Goal: Navigation & Orientation: Find specific page/section

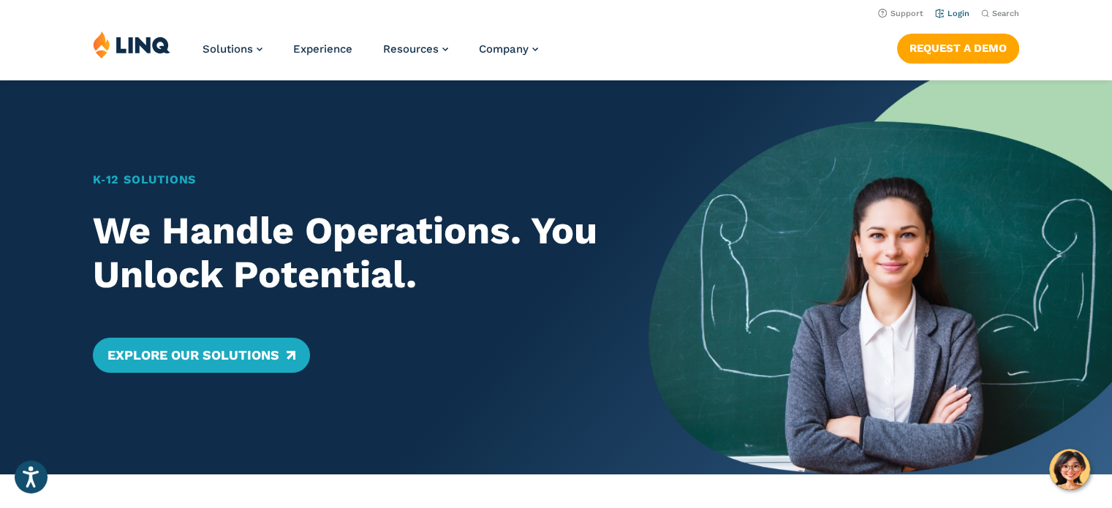
click at [953, 9] on link "Login" at bounding box center [952, 14] width 34 height 10
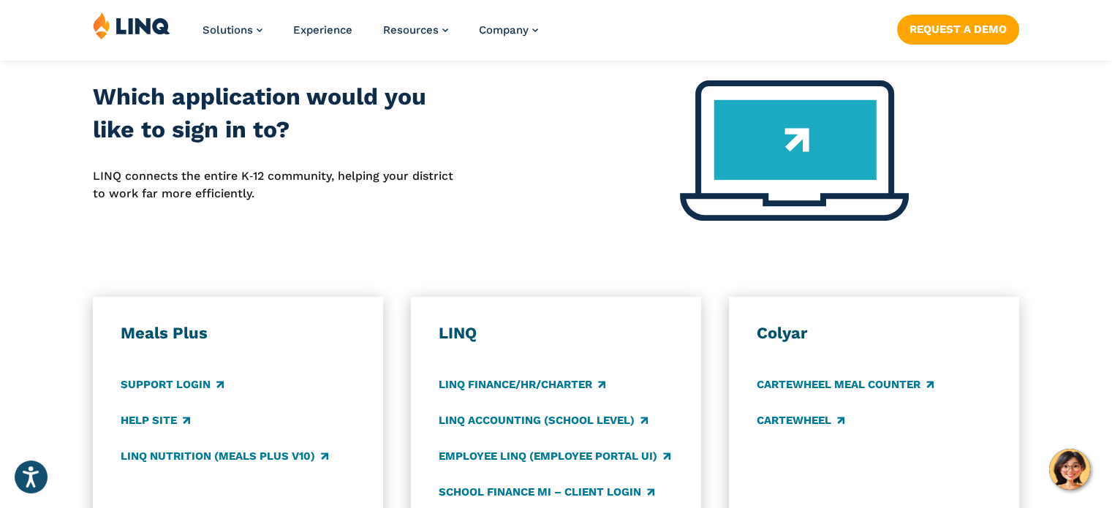
scroll to position [658, 0]
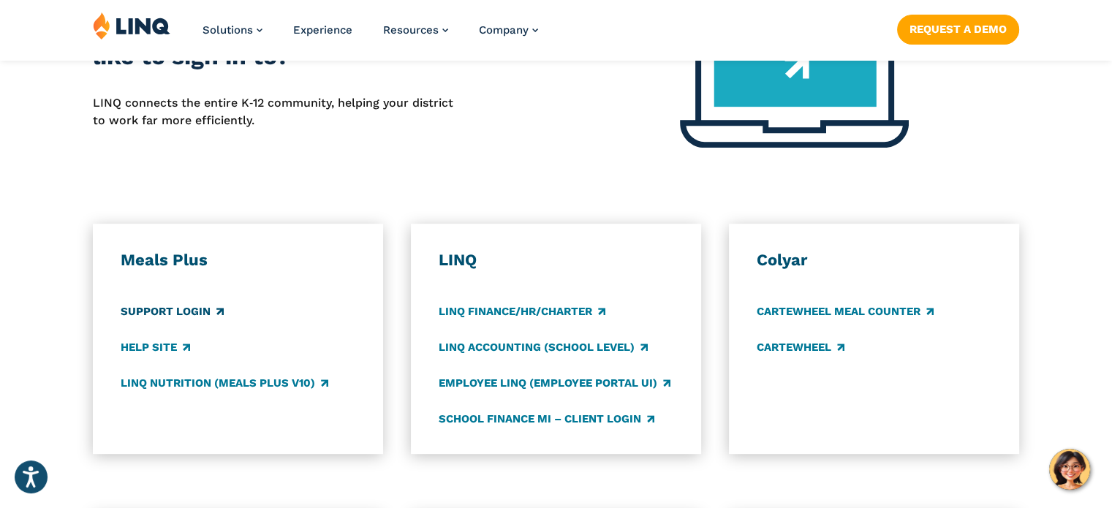
click at [177, 309] on link "Support Login" at bounding box center [172, 311] width 103 height 16
click at [155, 380] on link "LINQ Nutrition (Meals Plus v10)" at bounding box center [225, 383] width 208 height 16
click at [499, 346] on link "LINQ Accounting (school level)" at bounding box center [543, 347] width 209 height 16
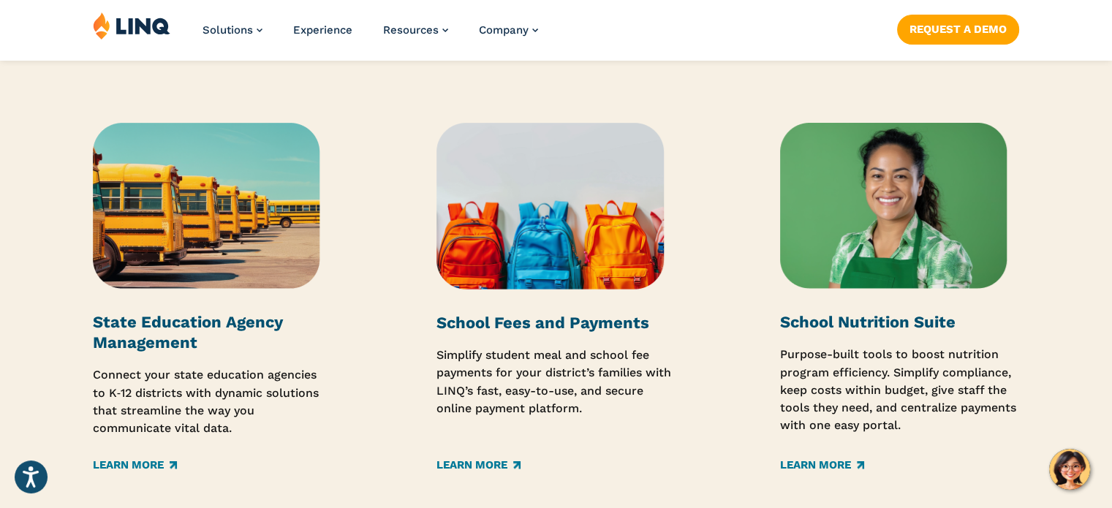
scroll to position [2266, 0]
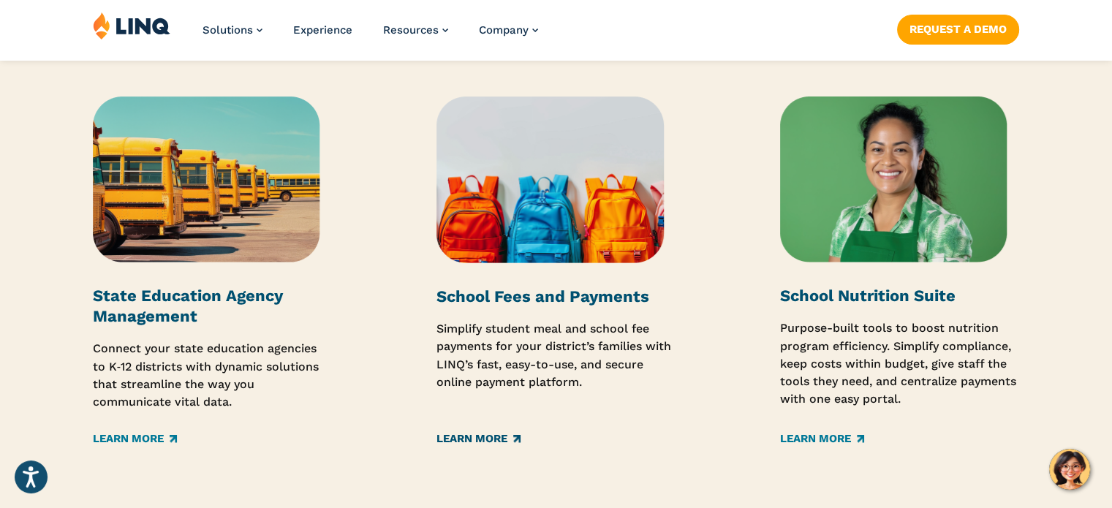
click at [491, 431] on link "Learn More" at bounding box center [478, 439] width 84 height 16
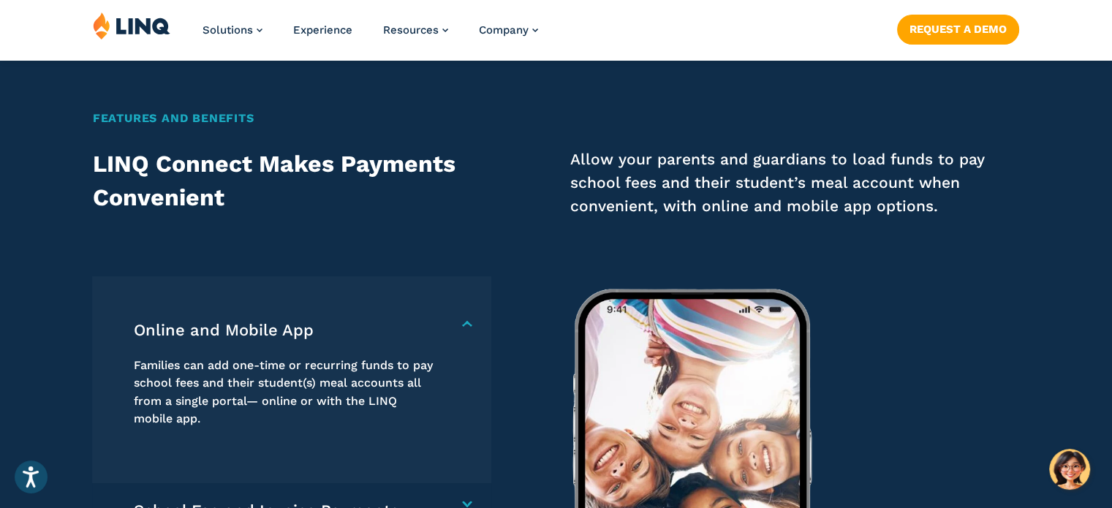
scroll to position [1901, 0]
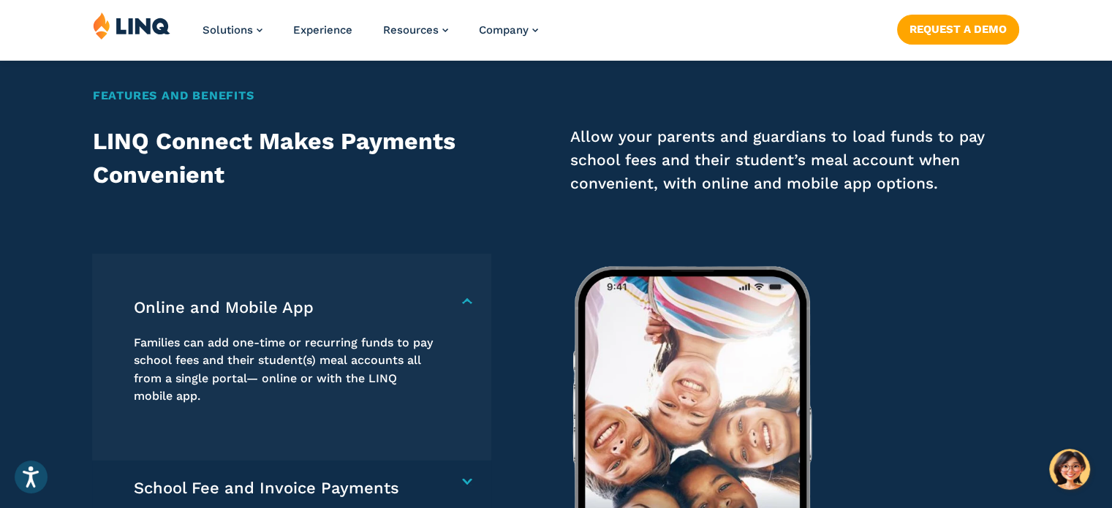
click at [167, 306] on h4 "Online and Mobile App" at bounding box center [285, 308] width 302 height 20
click at [225, 305] on h4 "Online and Mobile App" at bounding box center [285, 308] width 302 height 20
click at [436, 300] on h4 "Online and Mobile App" at bounding box center [285, 308] width 302 height 20
click at [281, 311] on h4 "Online and Mobile App" at bounding box center [285, 308] width 302 height 20
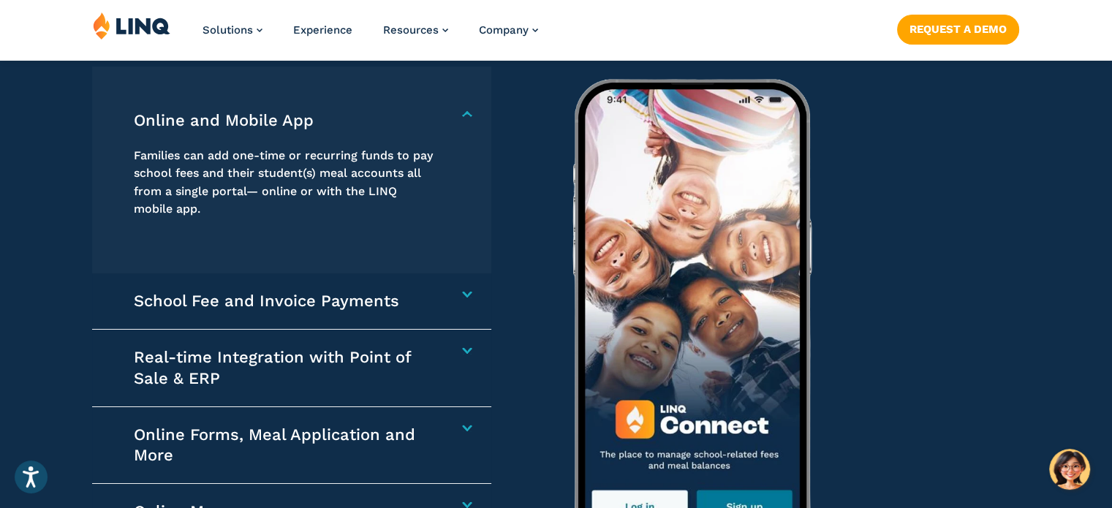
scroll to position [2120, 0]
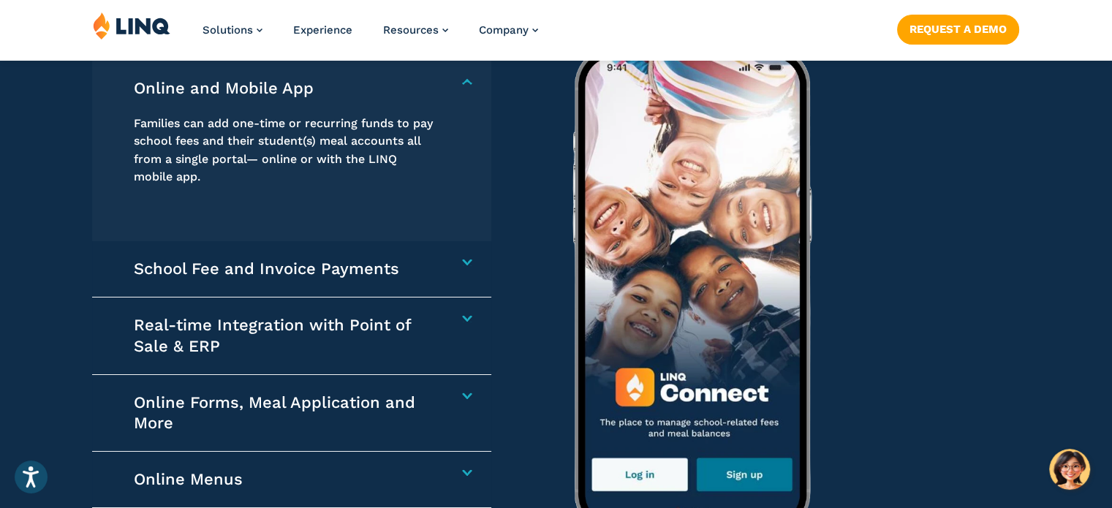
click at [269, 267] on h4 "School Fee and Invoice Payments" at bounding box center [285, 269] width 302 height 20
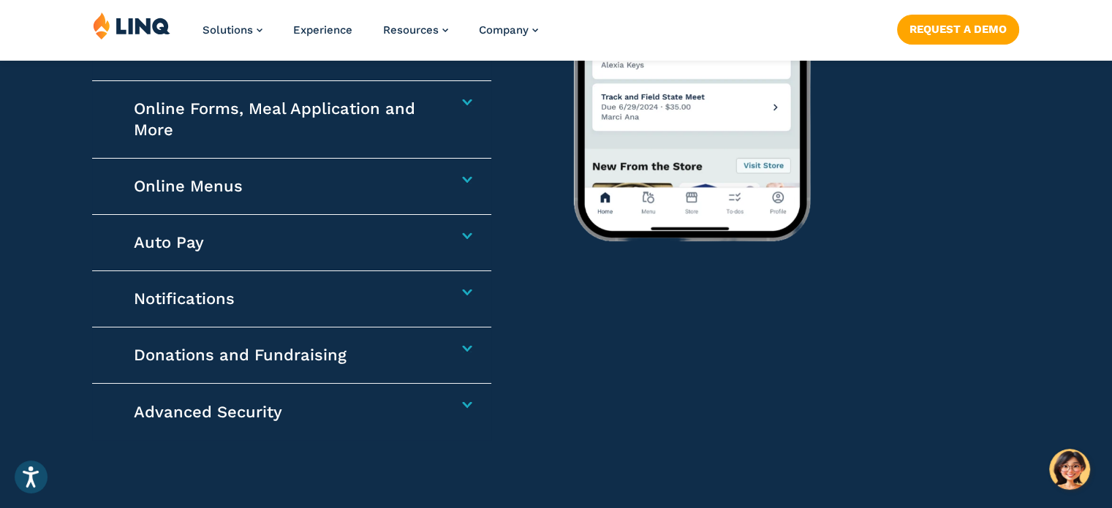
scroll to position [2486, 0]
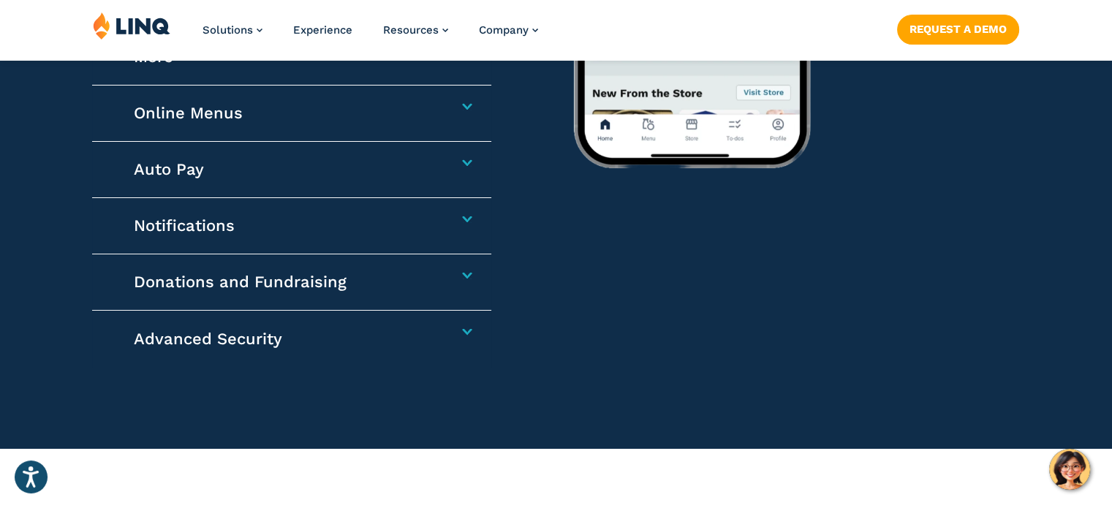
click at [193, 218] on h4 "Notifications" at bounding box center [285, 226] width 302 height 20
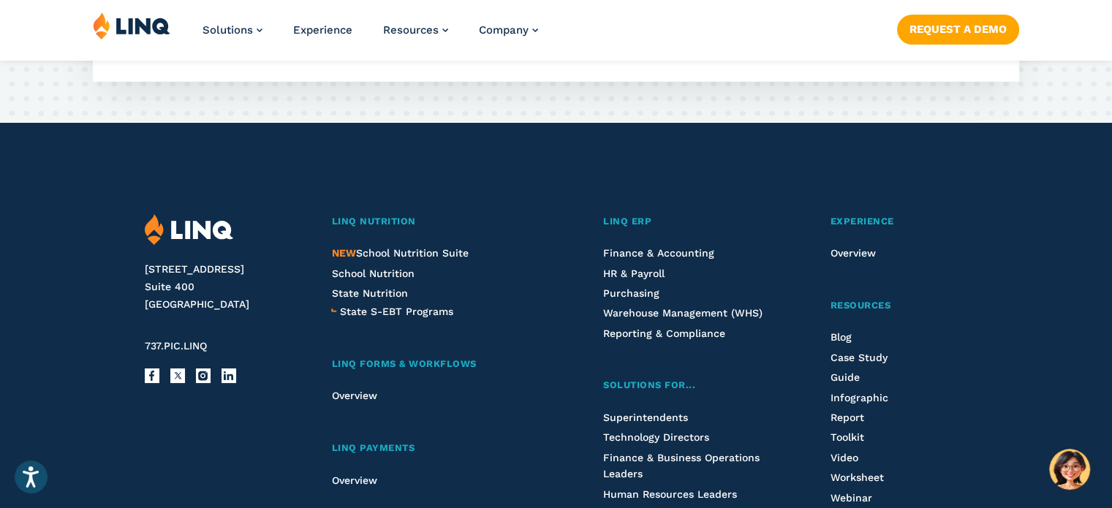
scroll to position [3871, 0]
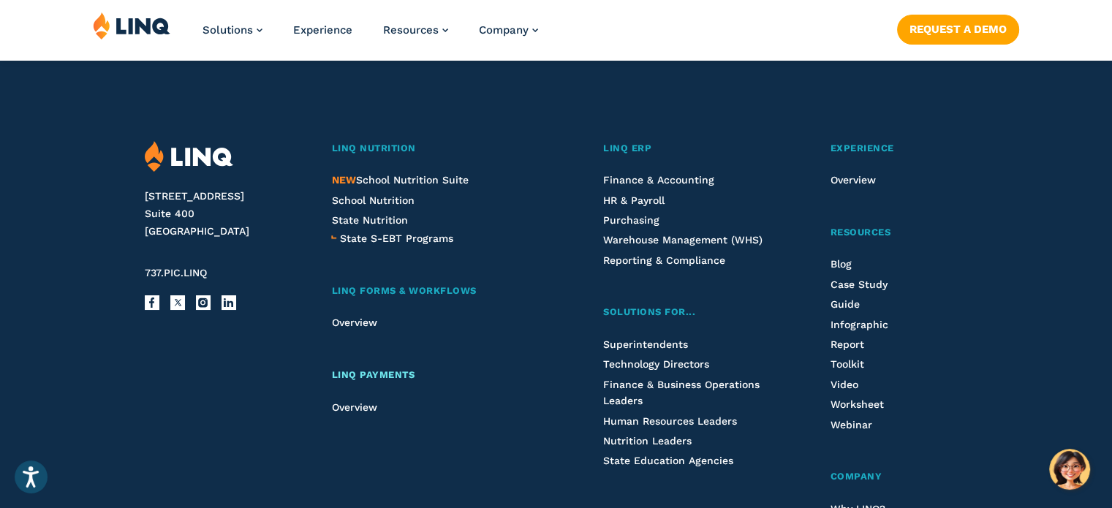
click at [354, 370] on span "LINQ Payments" at bounding box center [372, 374] width 83 height 11
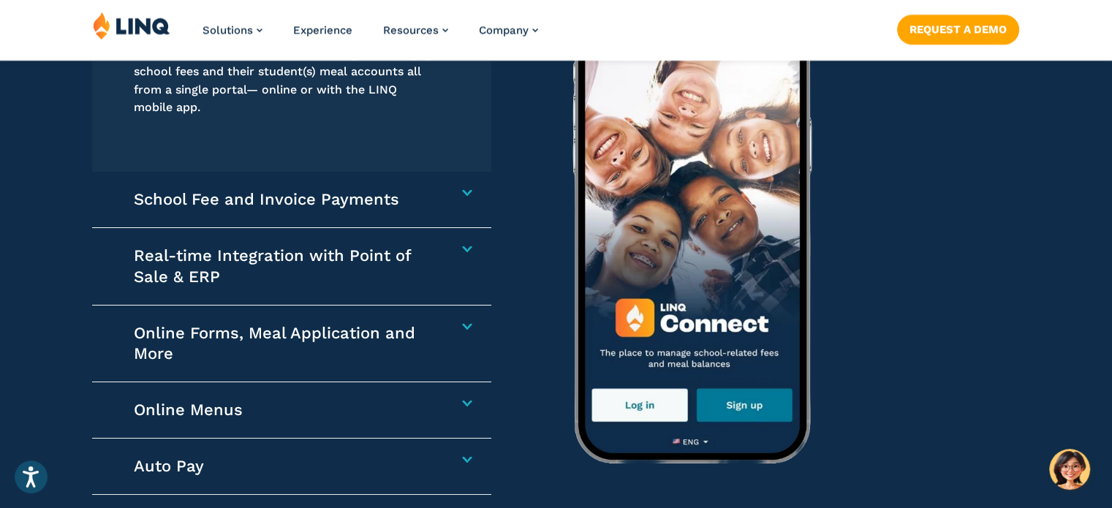
scroll to position [2193, 0]
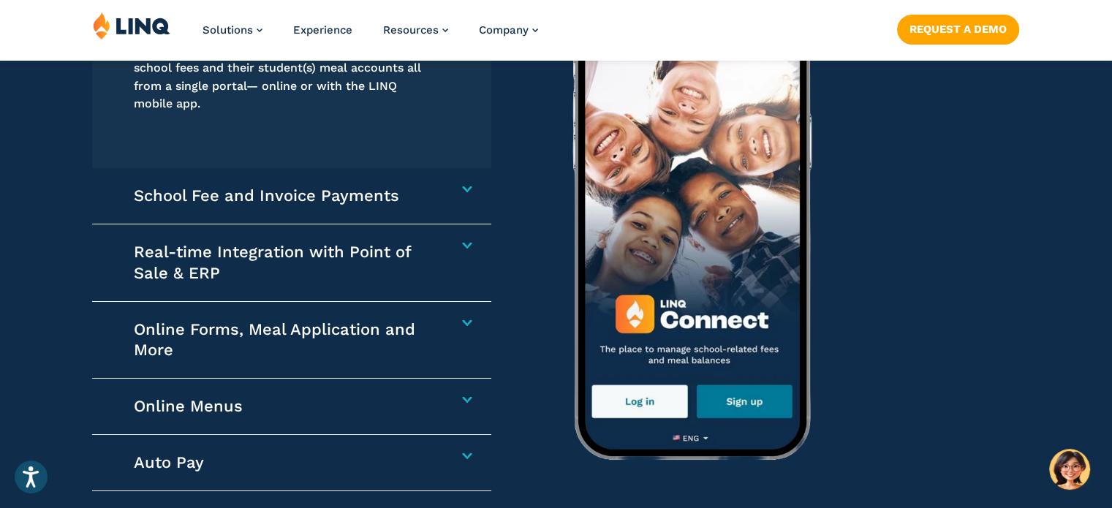
click at [731, 394] on img at bounding box center [852, 199] width 621 height 512
click at [468, 195] on div "School Fee and Invoice Payments Collect any school-related fees faster. From af…" at bounding box center [291, 196] width 398 height 56
click at [436, 188] on h4 "School Fee and Invoice Payments" at bounding box center [285, 196] width 302 height 20
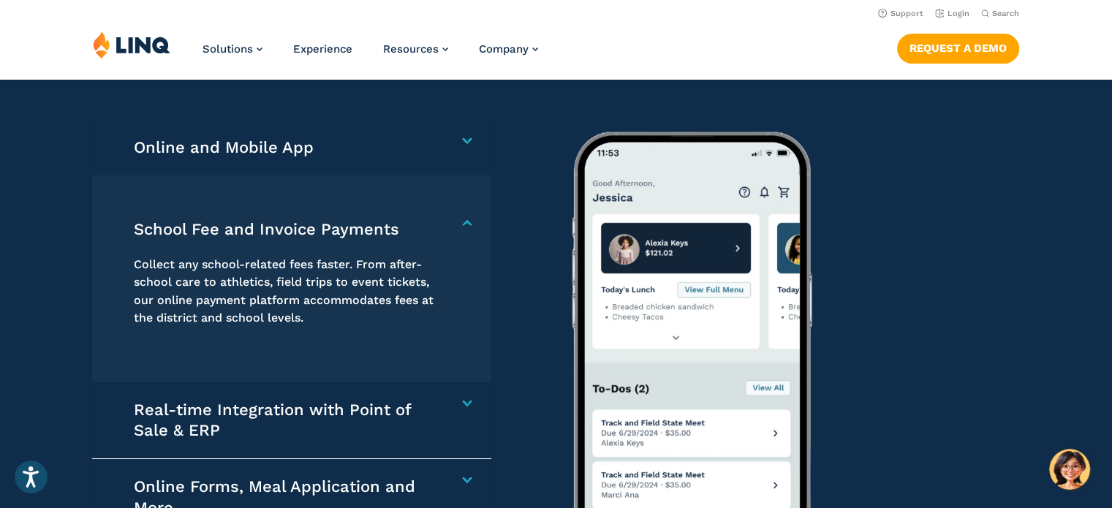
scroll to position [1885, 0]
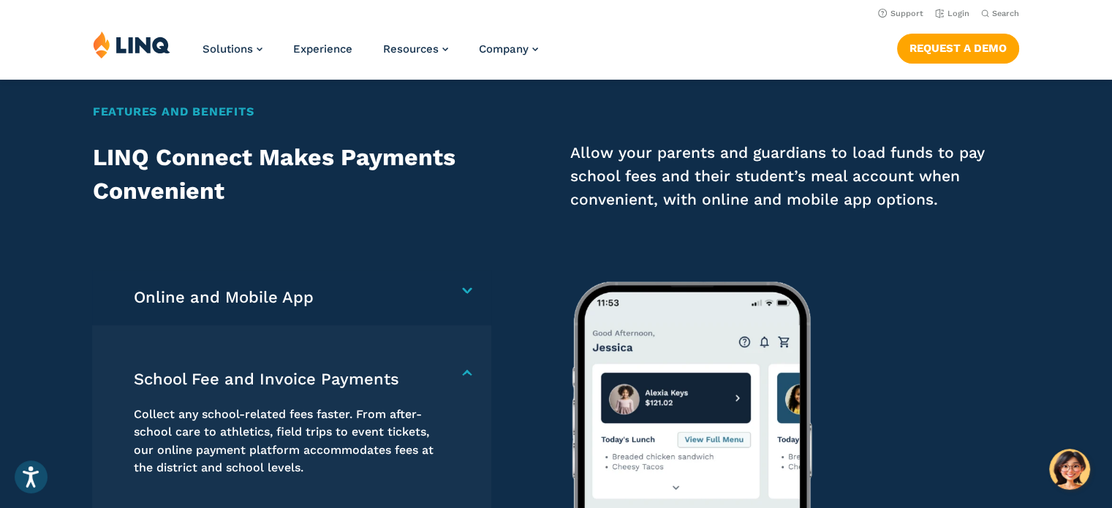
click at [436, 288] on h4 "Online and Mobile App" at bounding box center [285, 297] width 302 height 20
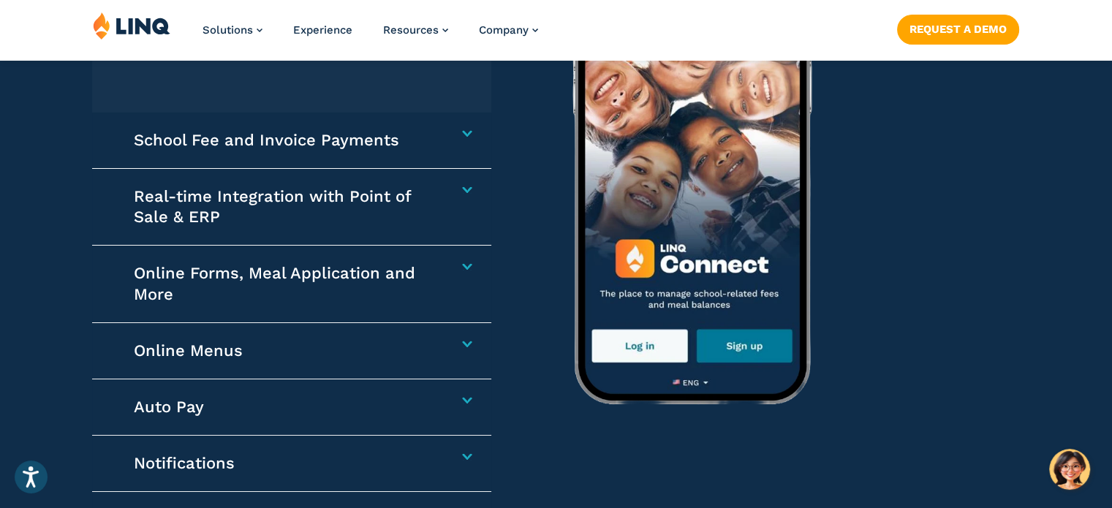
scroll to position [2250, 0]
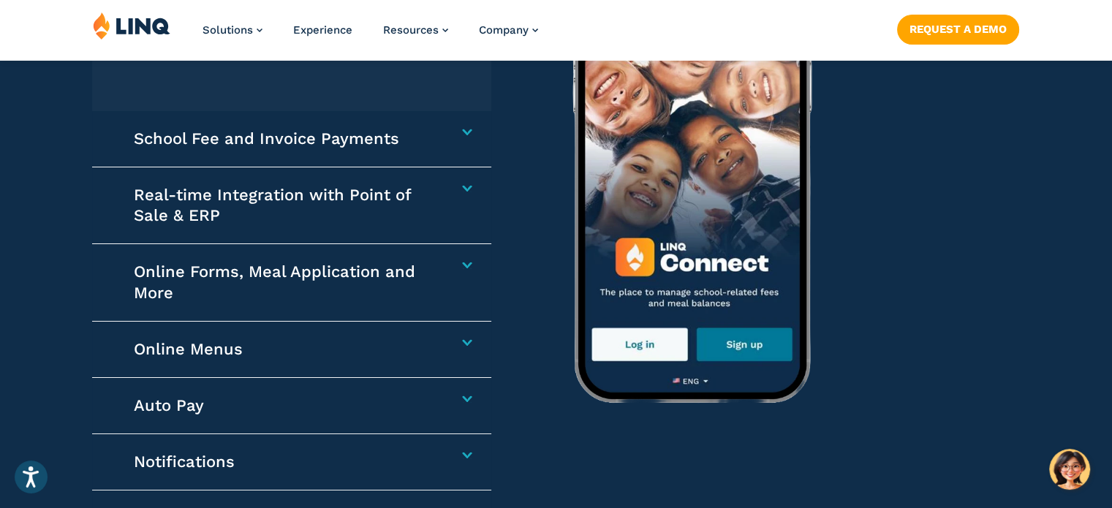
click at [735, 343] on img at bounding box center [852, 142] width 621 height 512
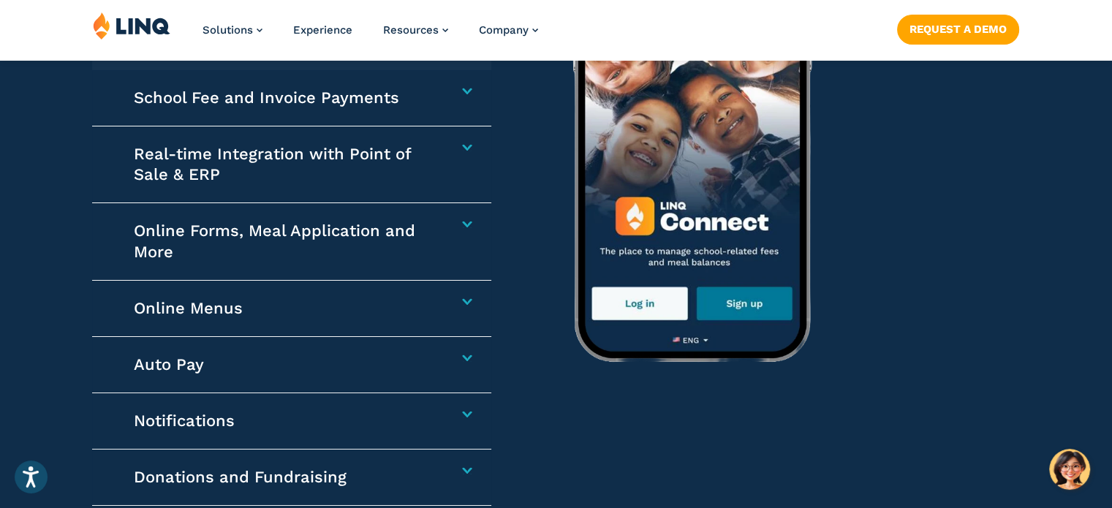
scroll to position [2323, 0]
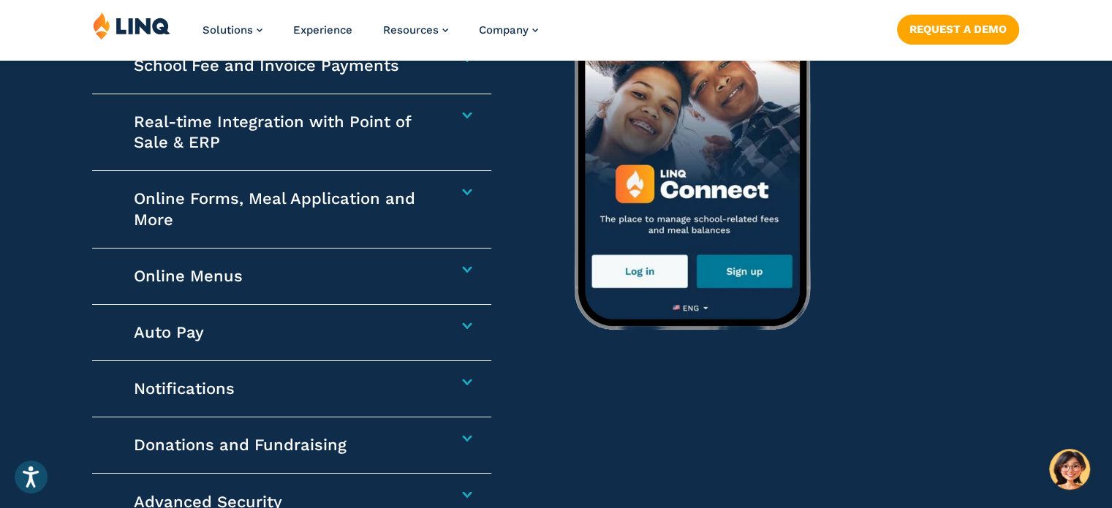
click at [436, 379] on h4 "Notifications" at bounding box center [285, 389] width 302 height 20
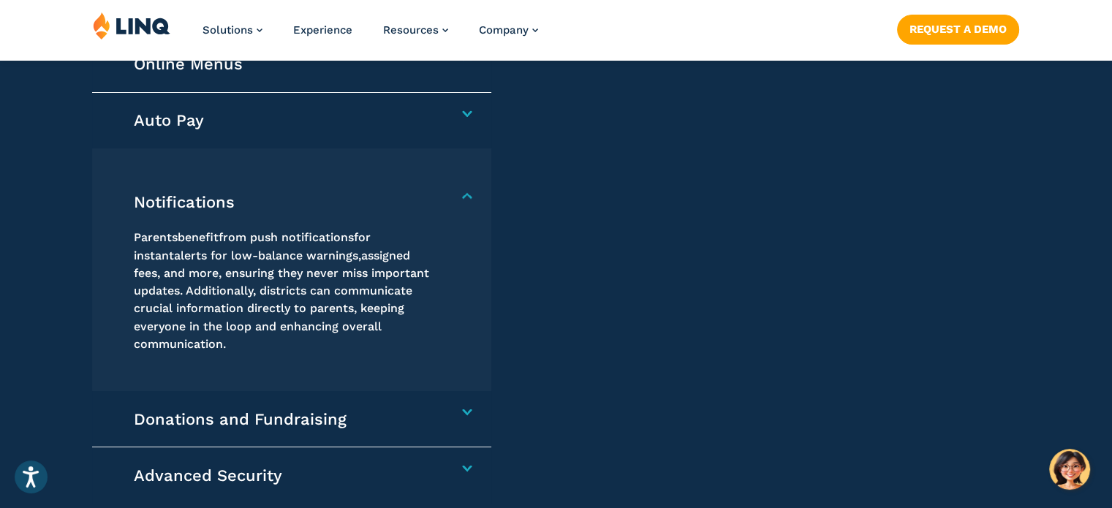
scroll to position [2392, 0]
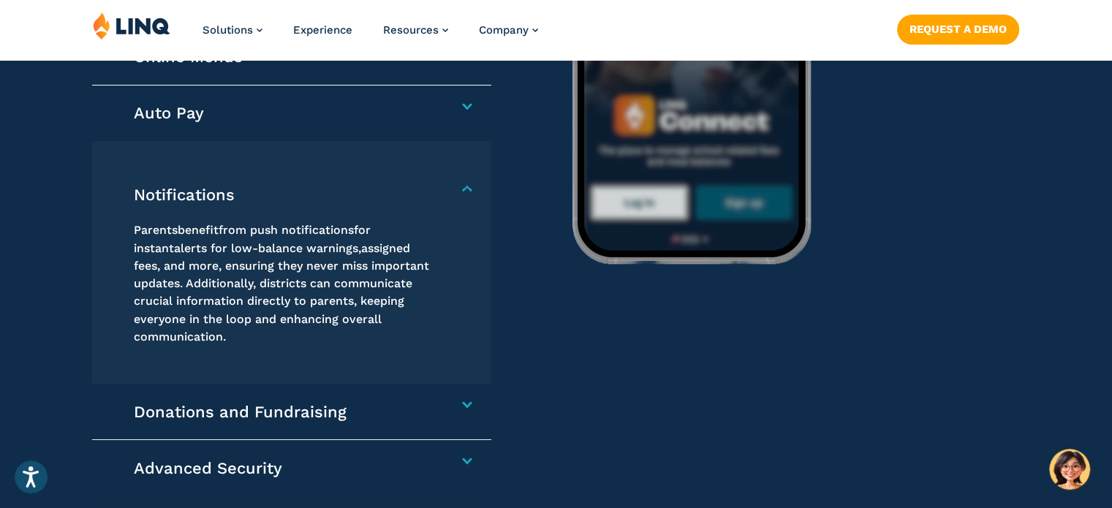
click at [465, 398] on div "Donations and Fundraising Our app allows for simple and secure acceptance of do…" at bounding box center [291, 412] width 398 height 56
click at [436, 403] on h4 "Donations and Fundraising" at bounding box center [285, 411] width 302 height 20
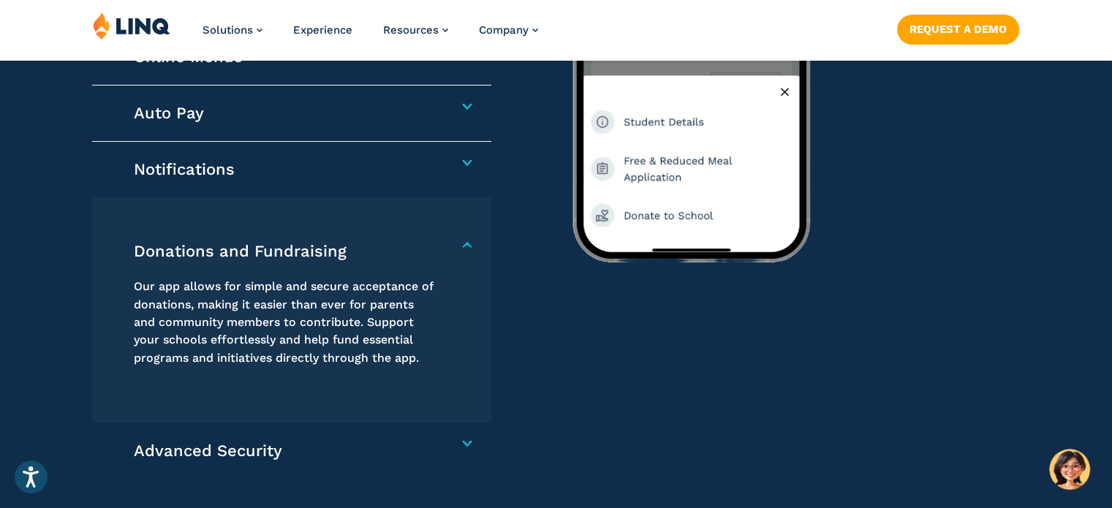
click at [461, 438] on div "Advanced Security LINQ Connect now includes multi-factor authentication (MFA) t…" at bounding box center [291, 451] width 398 height 56
click at [465, 438] on div "Advanced Security LINQ Connect now includes multi-factor authentication (MFA) t…" at bounding box center [291, 451] width 398 height 56
click at [436, 440] on h4 "Advanced Security" at bounding box center [285, 450] width 302 height 20
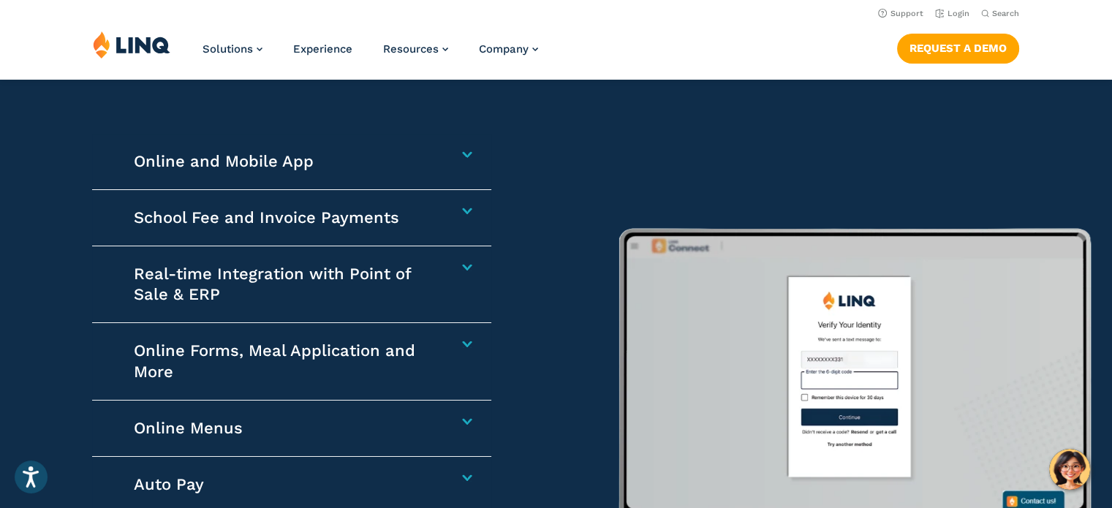
scroll to position [1880, 0]
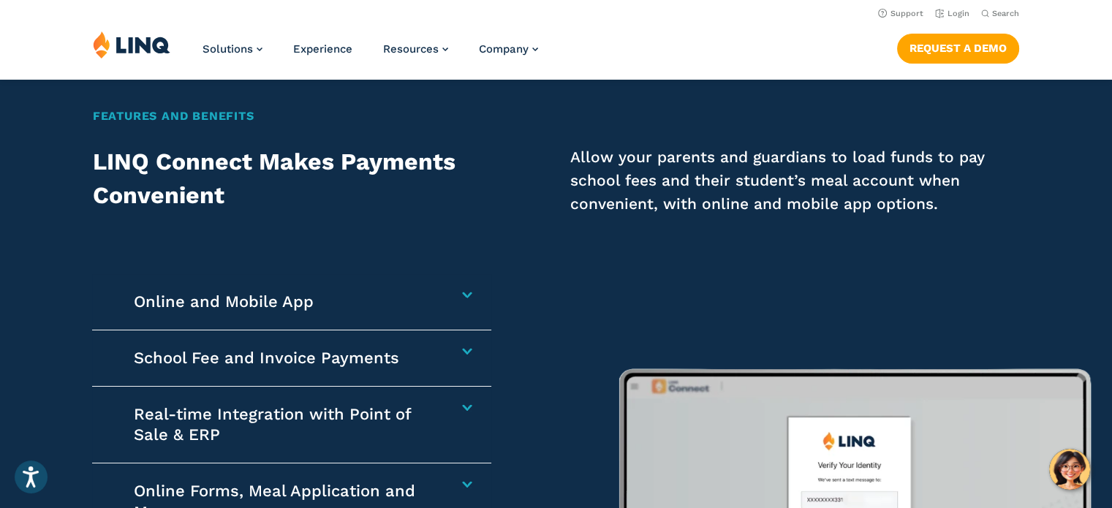
click at [305, 304] on h4 "Online and Mobile App" at bounding box center [285, 302] width 302 height 20
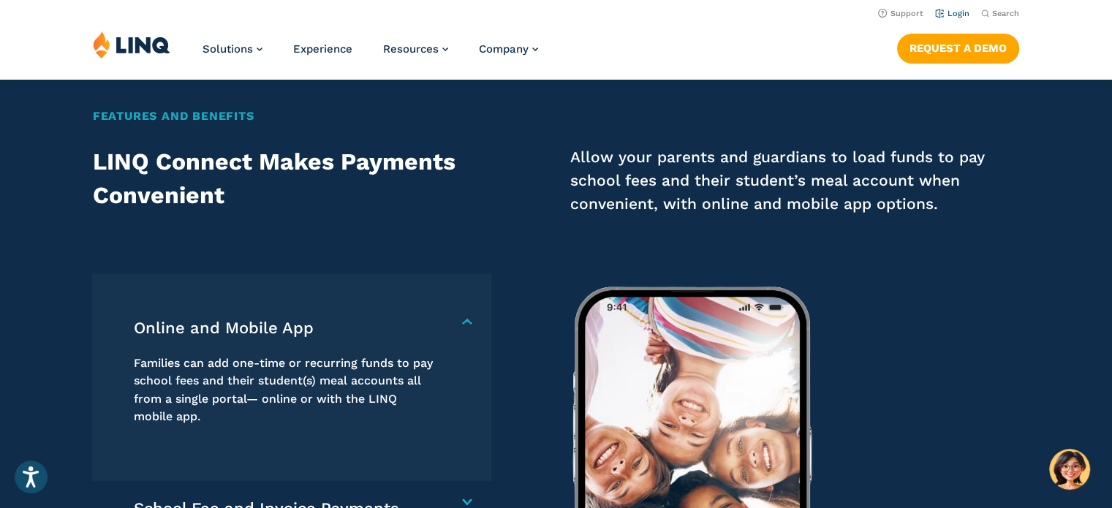
click at [952, 10] on link "Login" at bounding box center [952, 14] width 34 height 10
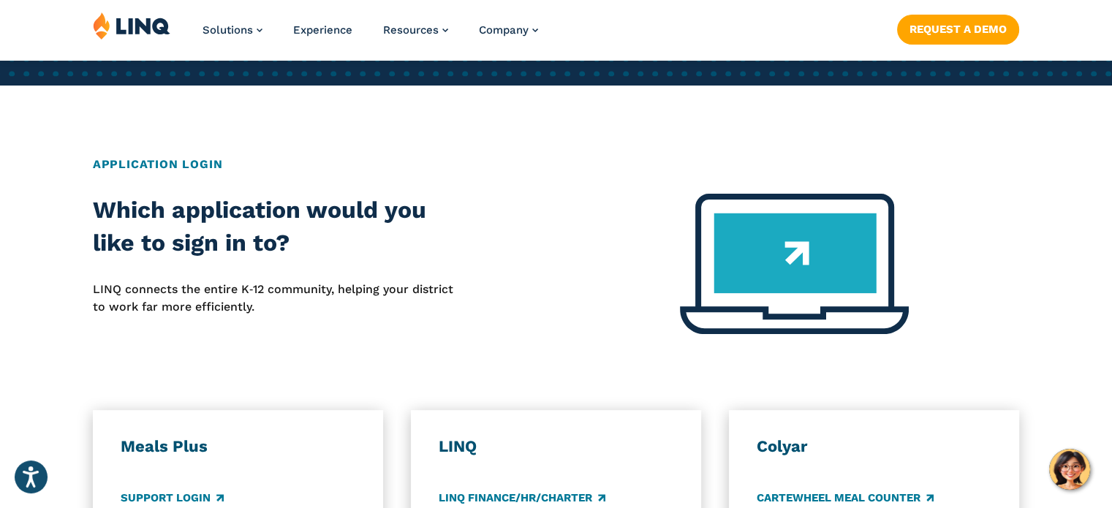
scroll to position [585, 0]
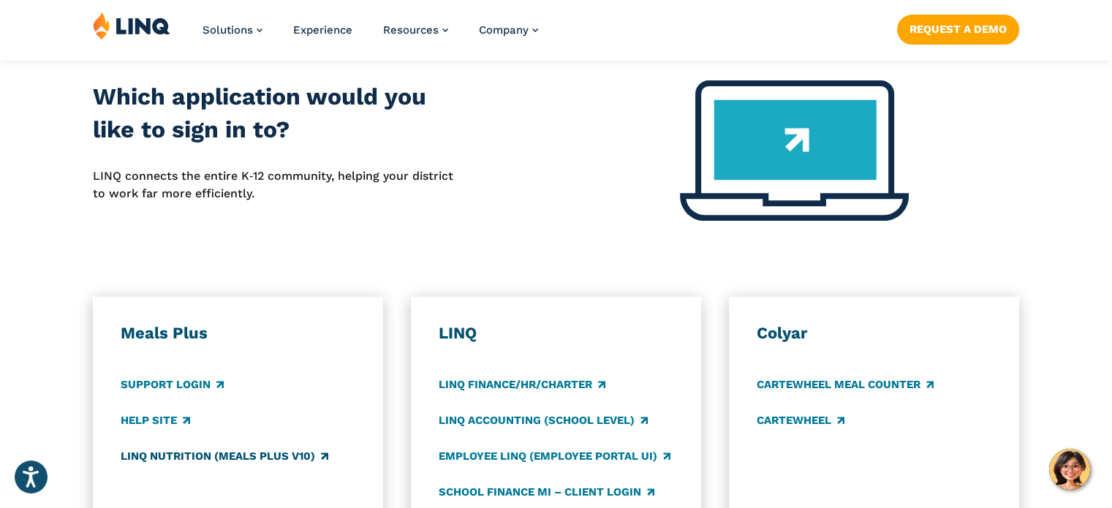
click at [275, 453] on link "LINQ Nutrition (Meals Plus v10)" at bounding box center [225, 456] width 208 height 16
